Goal: Communication & Community: Participate in discussion

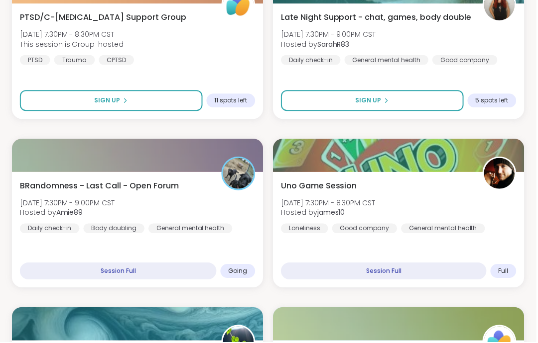
scroll to position [399, 0]
click at [473, 232] on div "General mental health" at bounding box center [444, 229] width 84 height 10
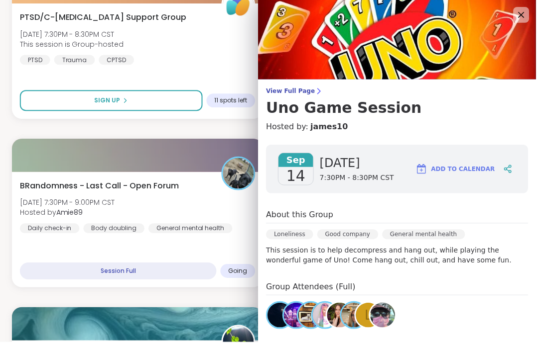
scroll to position [0, 0]
click at [521, 11] on icon at bounding box center [523, 15] width 12 height 12
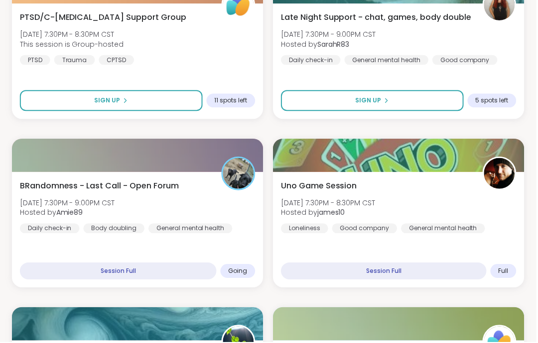
click at [179, 179] on div "BRandomness - Last Call - Open Forum Sun, Sep 14 | 7:30PM - 9:00PM CST Hosted b…" at bounding box center [138, 231] width 252 height 116
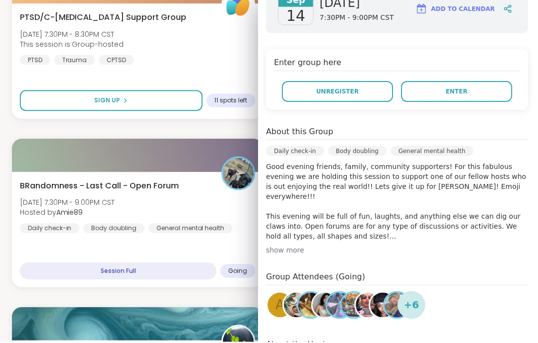
scroll to position [164, 0]
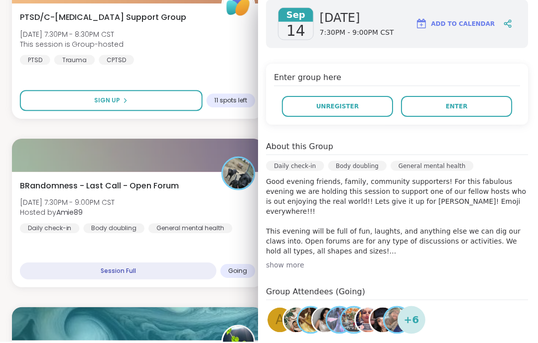
click at [451, 270] on div "show more" at bounding box center [398, 266] width 263 height 10
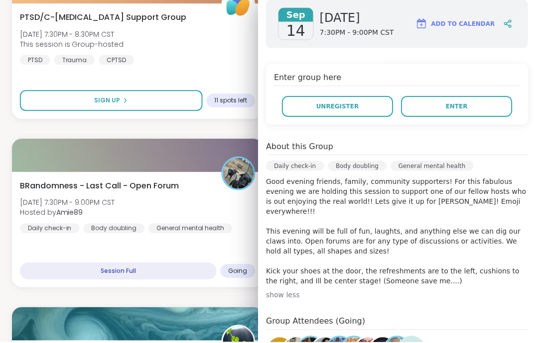
click at [405, 291] on div "show less" at bounding box center [398, 296] width 263 height 10
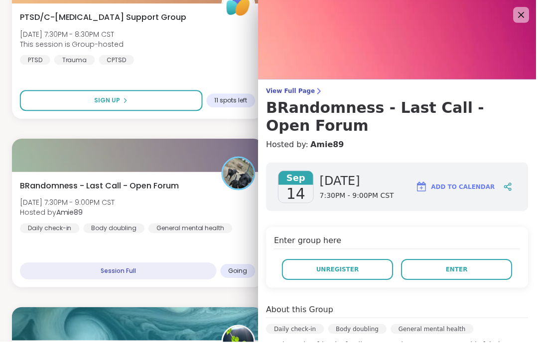
scroll to position [439, 0]
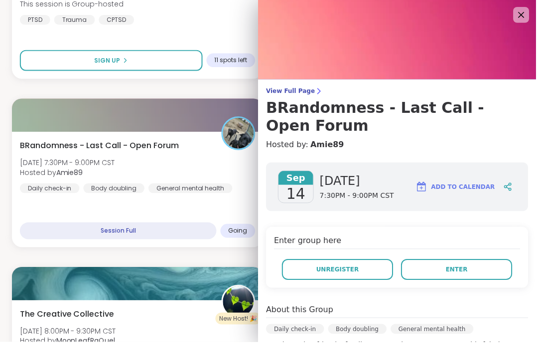
click at [486, 265] on button "Enter" at bounding box center [457, 270] width 111 height 21
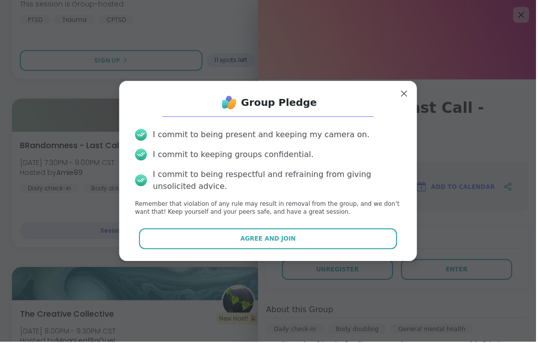
click at [334, 250] on button "Agree and Join" at bounding box center [268, 239] width 259 height 21
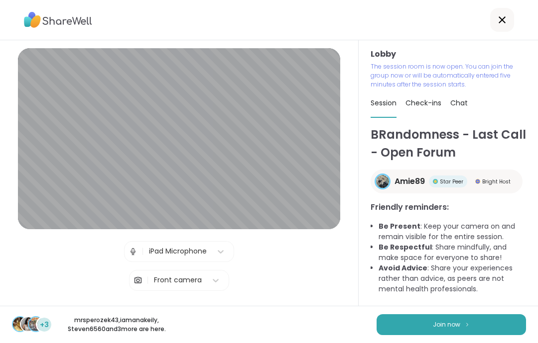
click at [404, 335] on button "Join now" at bounding box center [450, 325] width 149 height 21
click at [409, 316] on button "Join now" at bounding box center [450, 325] width 149 height 21
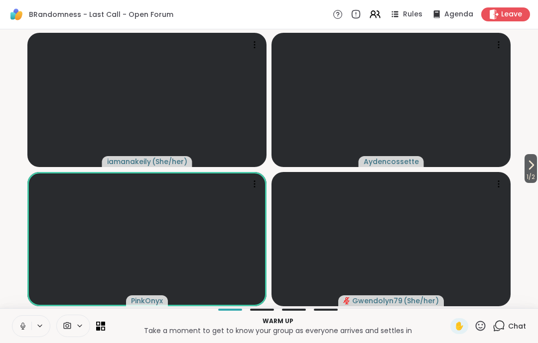
click at [13, 321] on button at bounding box center [21, 326] width 19 height 21
click at [22, 326] on icon at bounding box center [22, 325] width 2 height 4
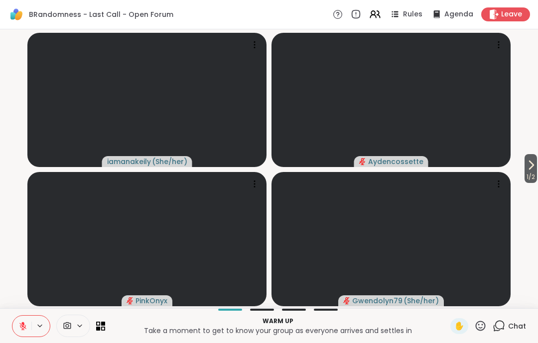
click at [25, 325] on icon at bounding box center [22, 326] width 9 height 9
click at [28, 327] on button at bounding box center [21, 326] width 19 height 21
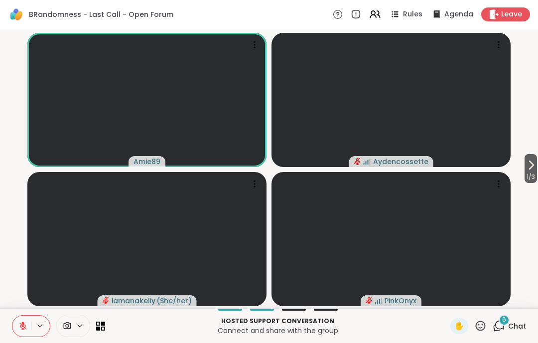
click at [526, 169] on icon at bounding box center [531, 165] width 12 height 12
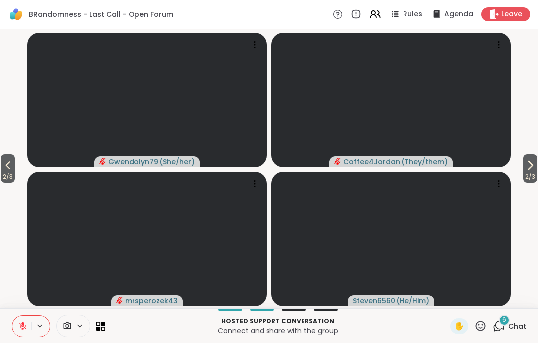
click at [531, 169] on icon at bounding box center [530, 165] width 12 height 12
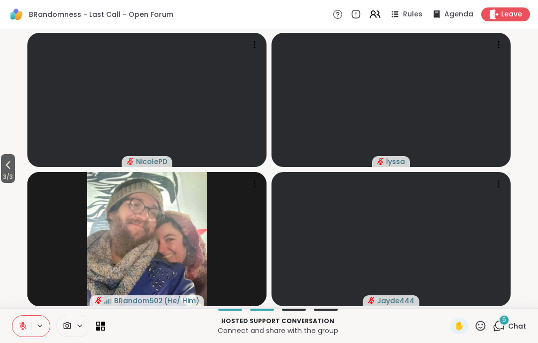
click at [15, 162] on button "3 / 3" at bounding box center [8, 168] width 14 height 29
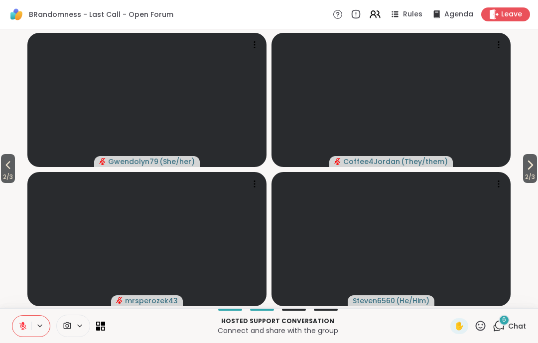
click at [15, 162] on button "2 / 3" at bounding box center [8, 168] width 14 height 29
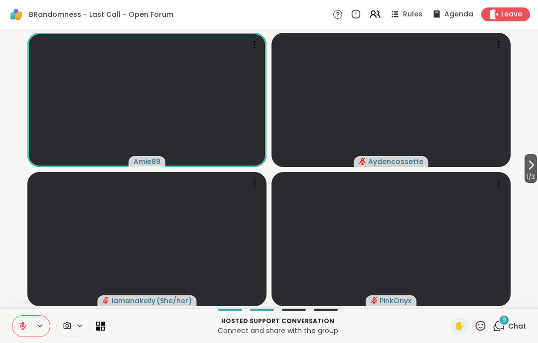
click at [31, 329] on button at bounding box center [21, 326] width 19 height 21
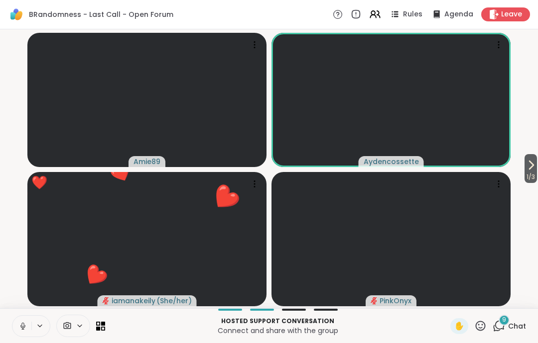
click at [20, 334] on button at bounding box center [21, 326] width 19 height 21
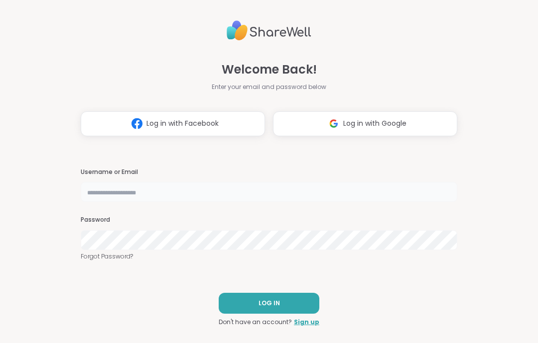
click at [443, 199] on input "text" at bounding box center [269, 192] width 376 height 20
type input "**********"
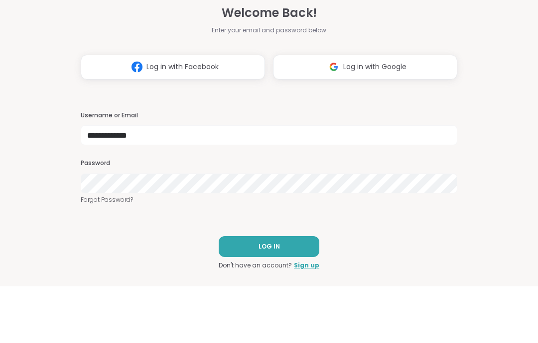
click at [281, 293] on button "LOG IN" at bounding box center [269, 303] width 101 height 21
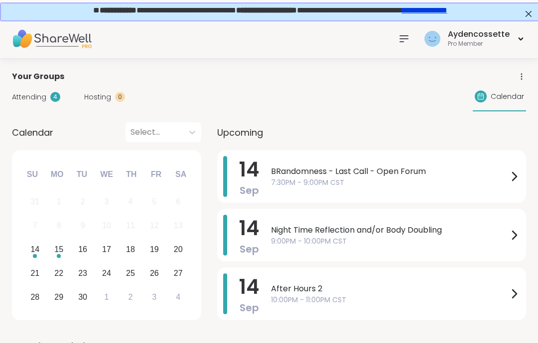
click at [373, 181] on span "7:30PM - 9:00PM CST" at bounding box center [389, 183] width 237 height 10
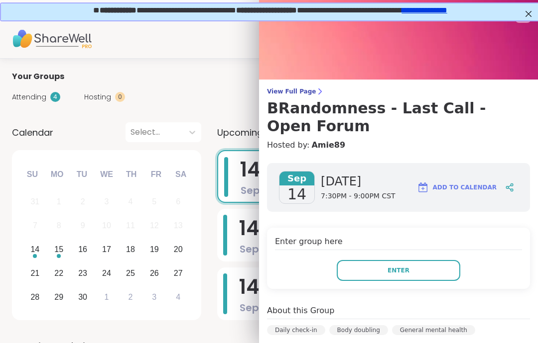
click at [429, 270] on button "Enter" at bounding box center [397, 270] width 123 height 21
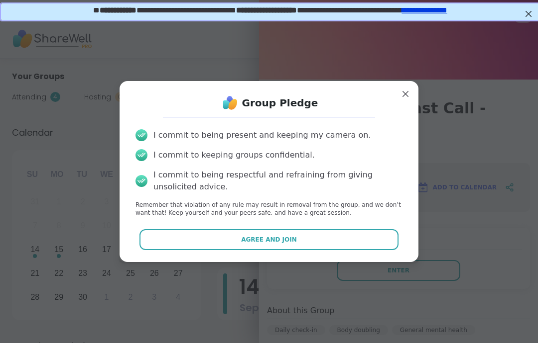
click at [381, 247] on button "Agree and Join" at bounding box center [268, 239] width 259 height 21
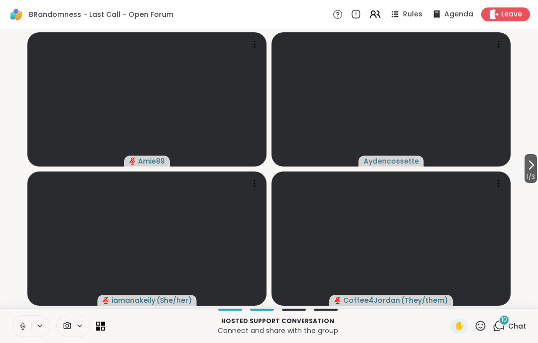
click at [19, 332] on button at bounding box center [21, 326] width 19 height 21
click at [21, 333] on button at bounding box center [21, 326] width 19 height 21
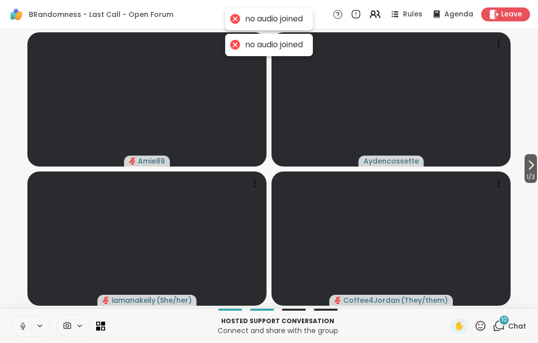
click at [23, 327] on icon at bounding box center [22, 325] width 2 height 4
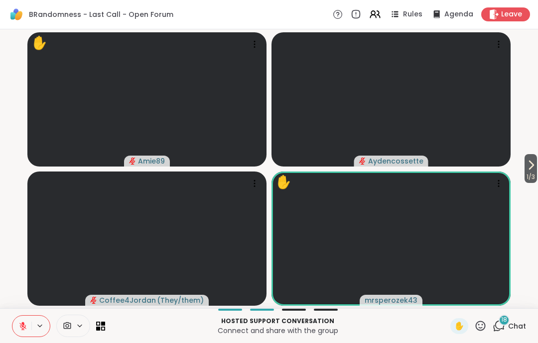
click at [517, 325] on span "Chat" at bounding box center [517, 327] width 18 height 10
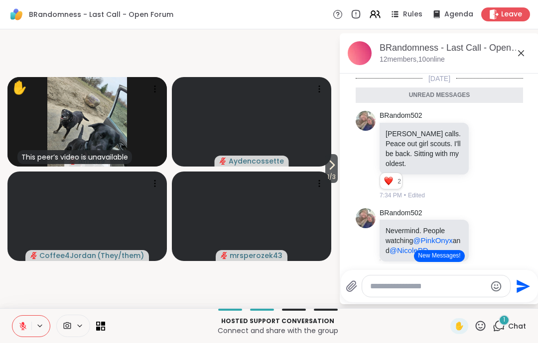
click at [521, 50] on icon at bounding box center [521, 53] width 12 height 12
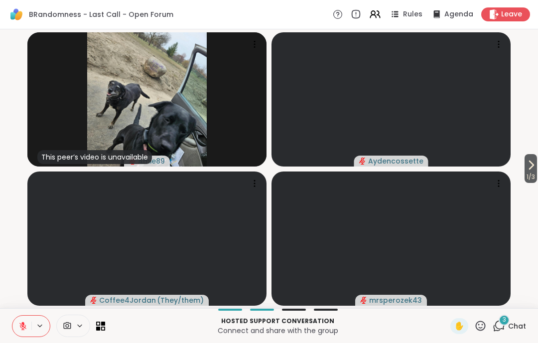
click at [516, 332] on div "3 Chat" at bounding box center [508, 327] width 33 height 16
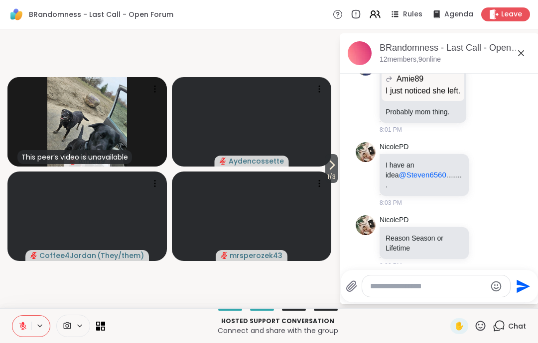
scroll to position [1462, 0]
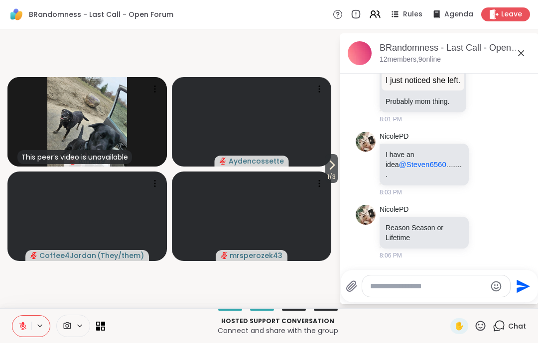
click at [520, 56] on icon at bounding box center [521, 53] width 12 height 12
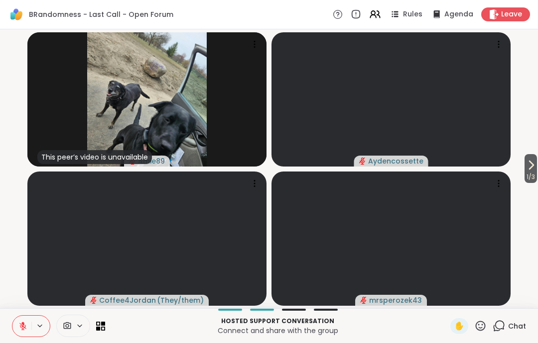
click at [521, 17] on span "Leave" at bounding box center [511, 14] width 21 height 10
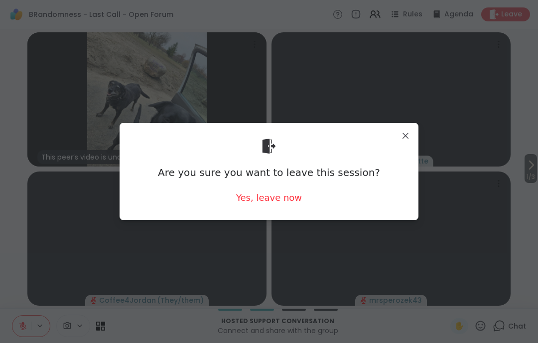
click at [283, 203] on div "Yes, leave now" at bounding box center [269, 198] width 66 height 12
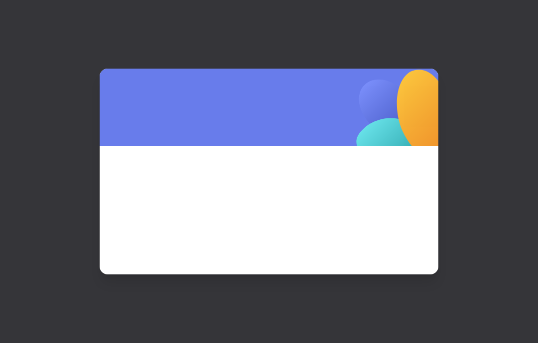
click at [268, 206] on span at bounding box center [268, 197] width 291 height 54
